Goal: Transaction & Acquisition: Purchase product/service

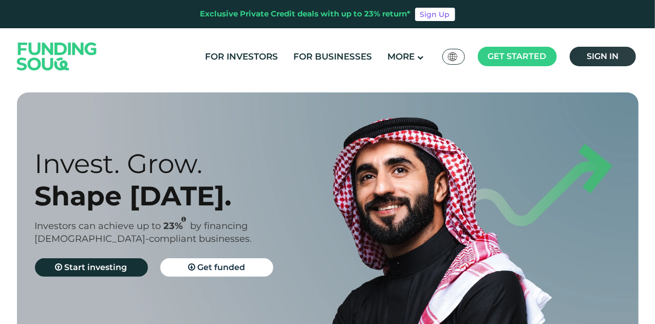
click at [599, 57] on span "Sign in" at bounding box center [602, 56] width 32 height 10
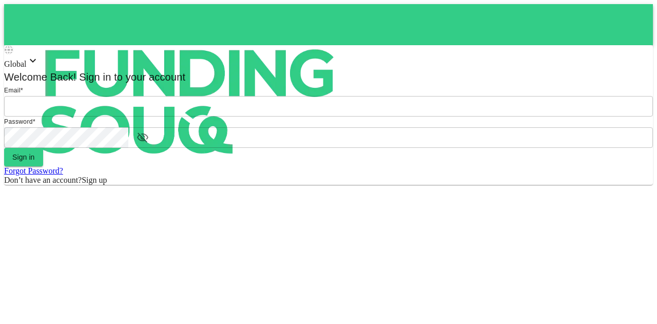
type input "mohanad.y.yasin@hotmail.com"
click at [306, 185] on form "Email * email mohanad.y.yasin@hotmail.com email Password * password password Si…" at bounding box center [328, 135] width 649 height 100
click at [43, 166] on button "Sign in" at bounding box center [23, 157] width 39 height 18
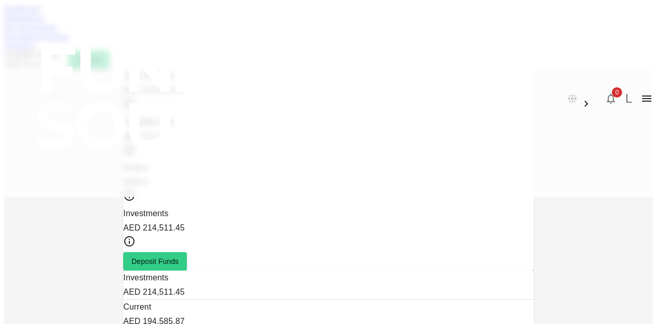
click at [118, 62] on div "Dashboard Marketplace My Investments Investment Settings Transfers Available Fu…" at bounding box center [328, 36] width 649 height 65
click at [45, 22] on link "Marketplace" at bounding box center [24, 17] width 41 height 9
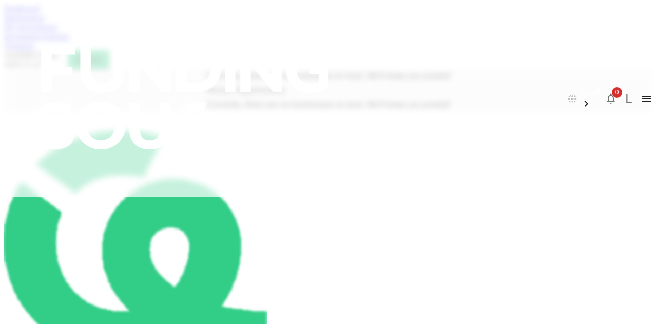
click at [58, 31] on link "My Investments" at bounding box center [30, 27] width 53 height 9
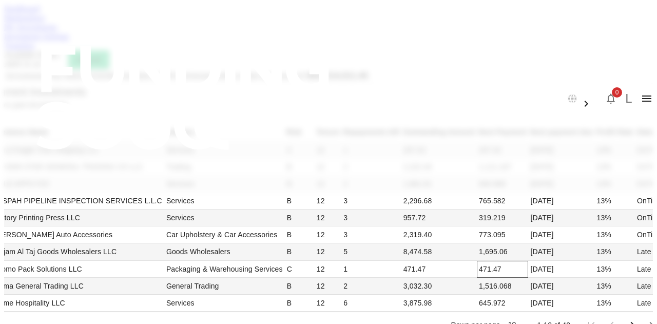
scroll to position [359, 0]
click at [296, 46] on div "Dashboard Marketplace My Investments Investment Settings Transfers Available Fu…" at bounding box center [328, 36] width 649 height 65
click at [69, 41] on link "Investment Settings" at bounding box center [36, 36] width 65 height 9
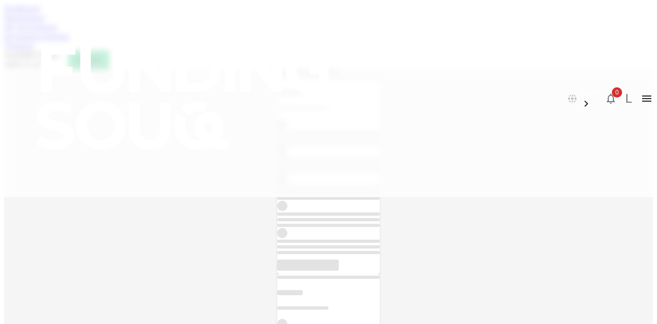
scroll to position [221, 0]
